Goal: Navigation & Orientation: Find specific page/section

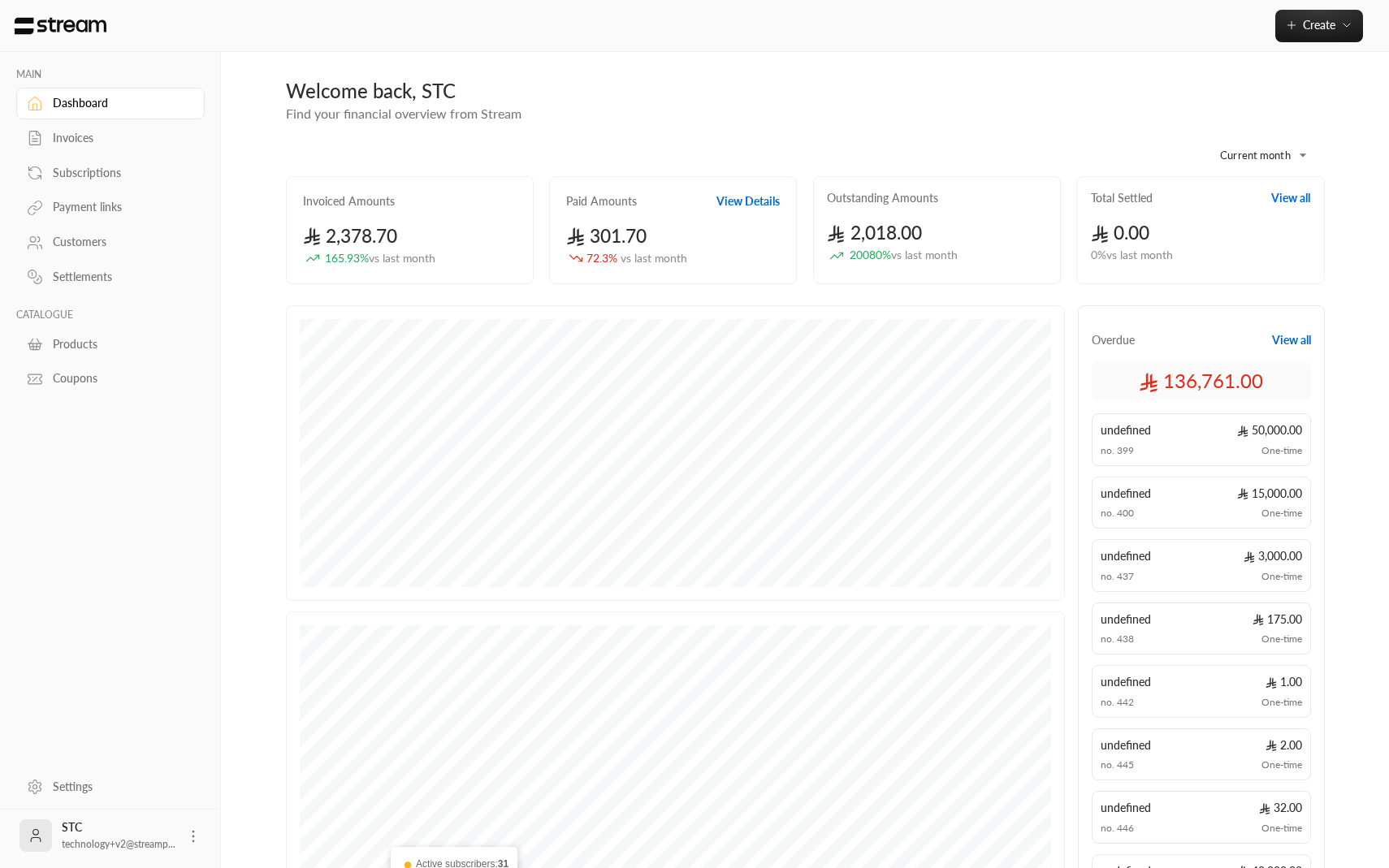
scroll to position [261, 0]
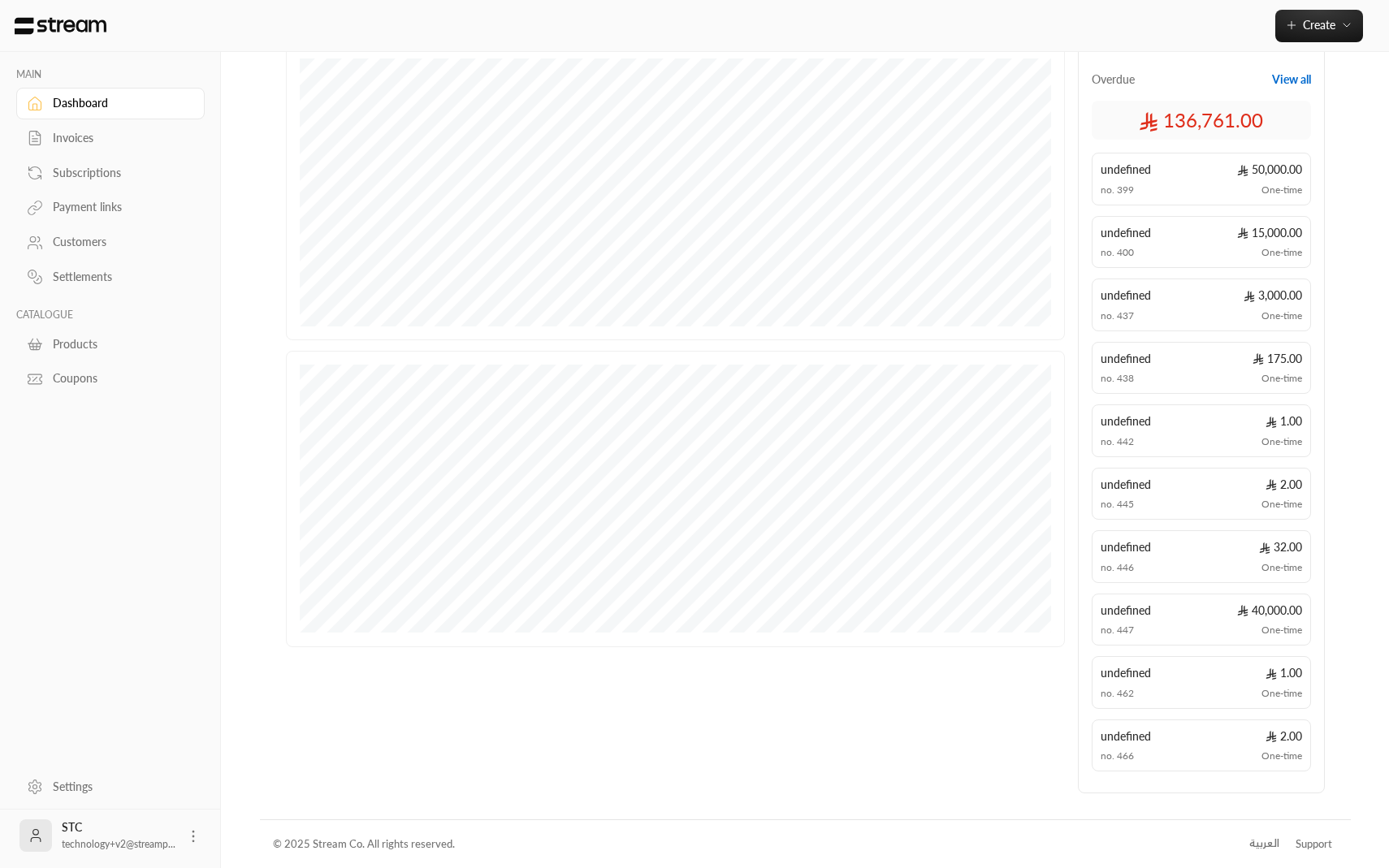
click at [1251, 841] on div "العربية" at bounding box center [1263, 844] width 30 height 16
